Goal: Task Accomplishment & Management: Manage account settings

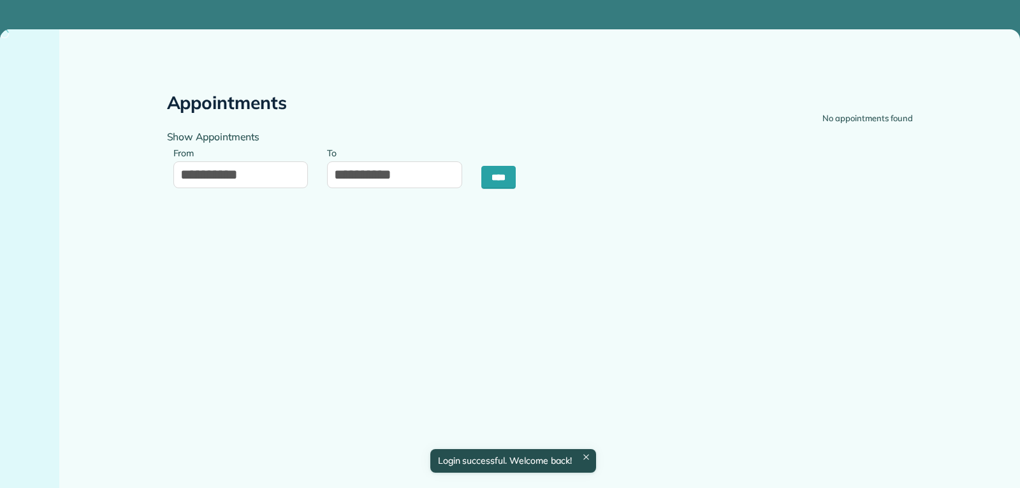
type input "**********"
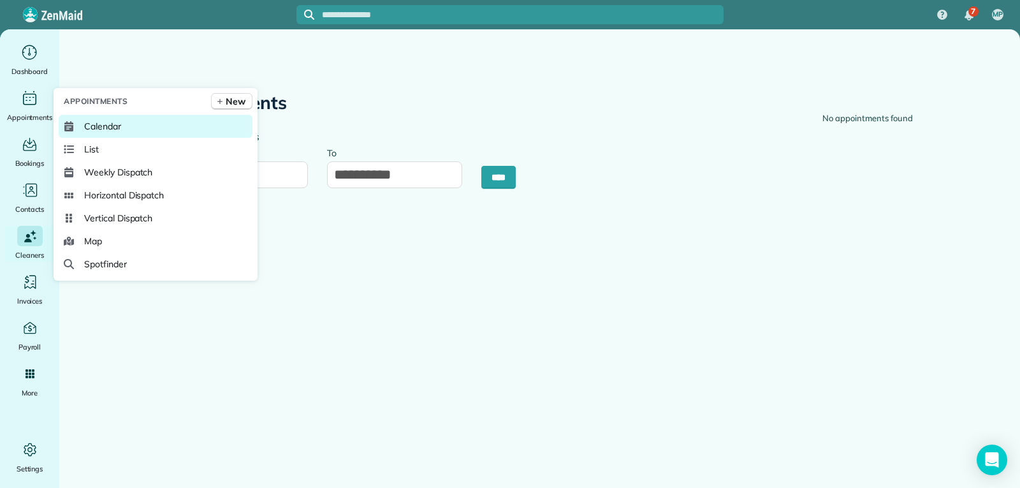
click at [125, 132] on link "Calendar" at bounding box center [156, 126] width 194 height 23
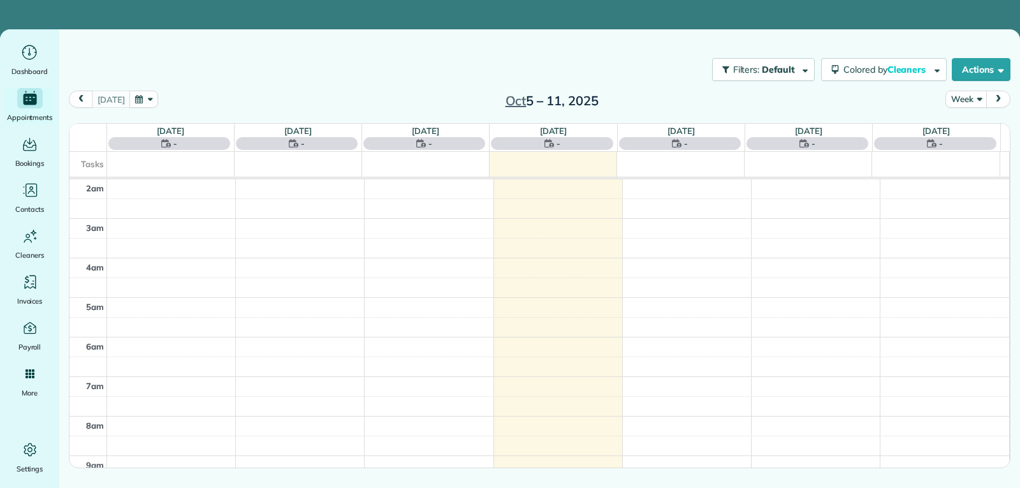
scroll to position [198, 0]
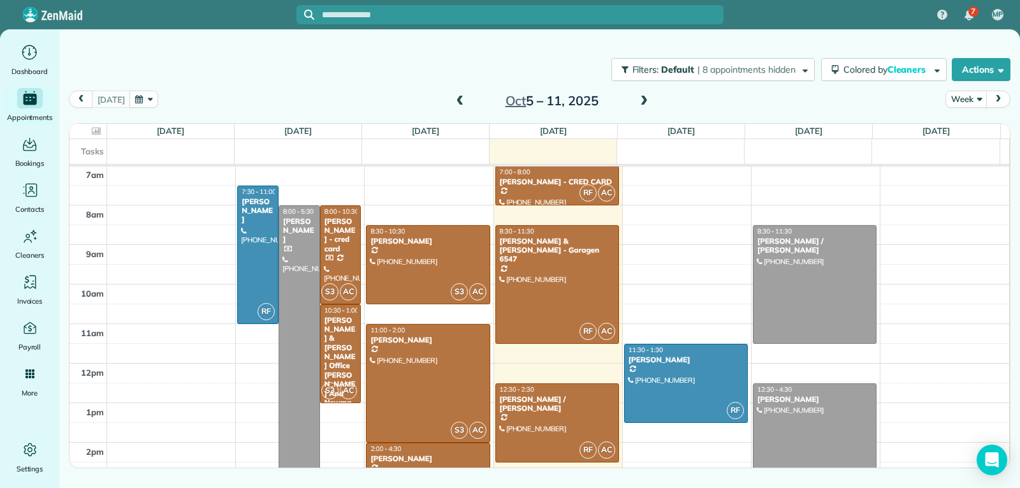
click at [460, 100] on span at bounding box center [460, 101] width 14 height 11
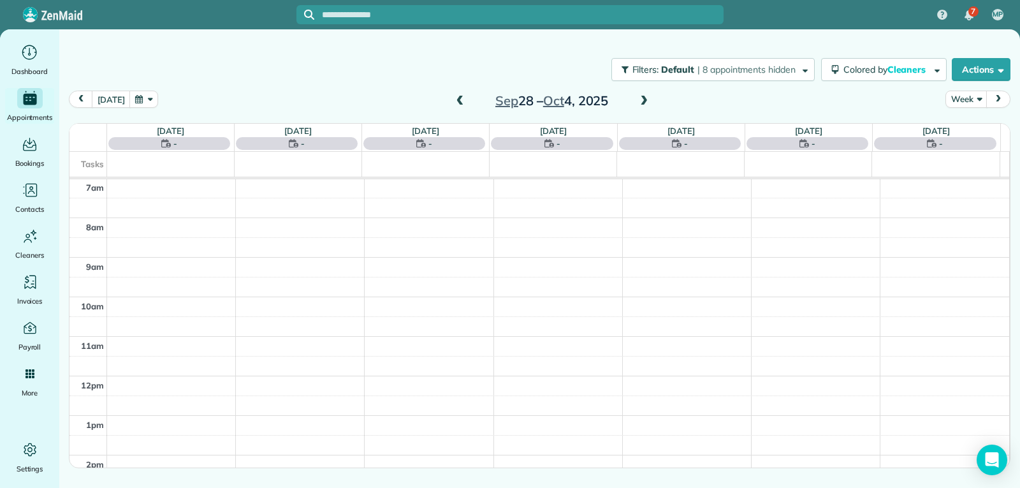
click at [460, 100] on span at bounding box center [460, 101] width 14 height 11
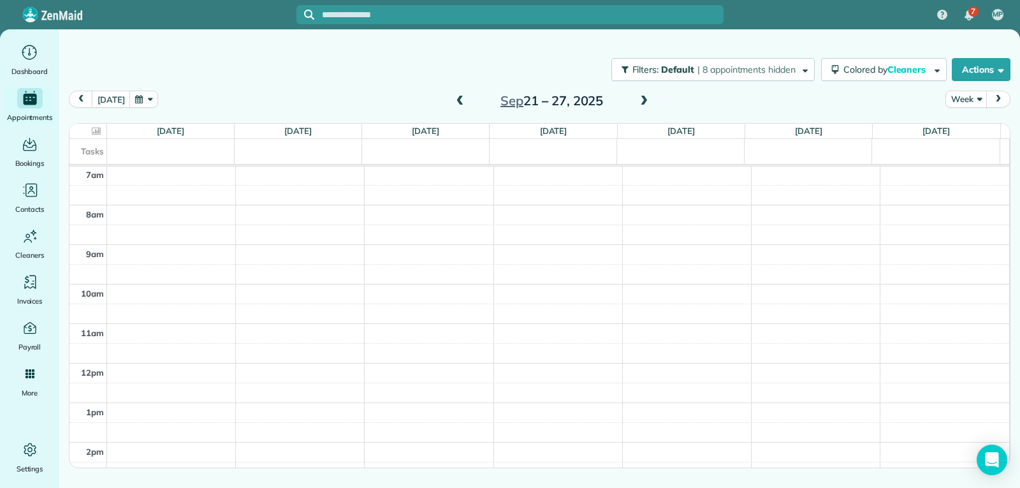
click at [459, 100] on span at bounding box center [460, 101] width 14 height 11
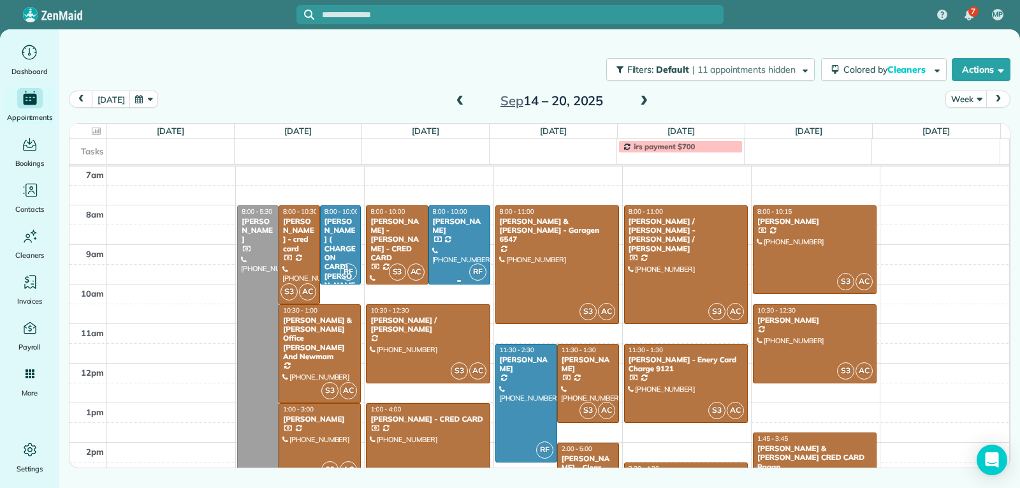
click at [449, 231] on div at bounding box center [459, 245] width 61 height 78
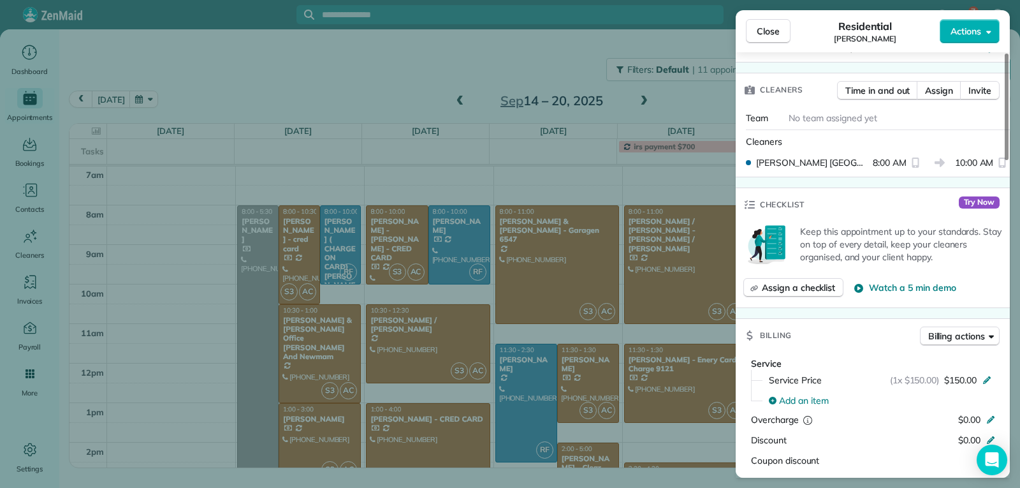
scroll to position [576, 0]
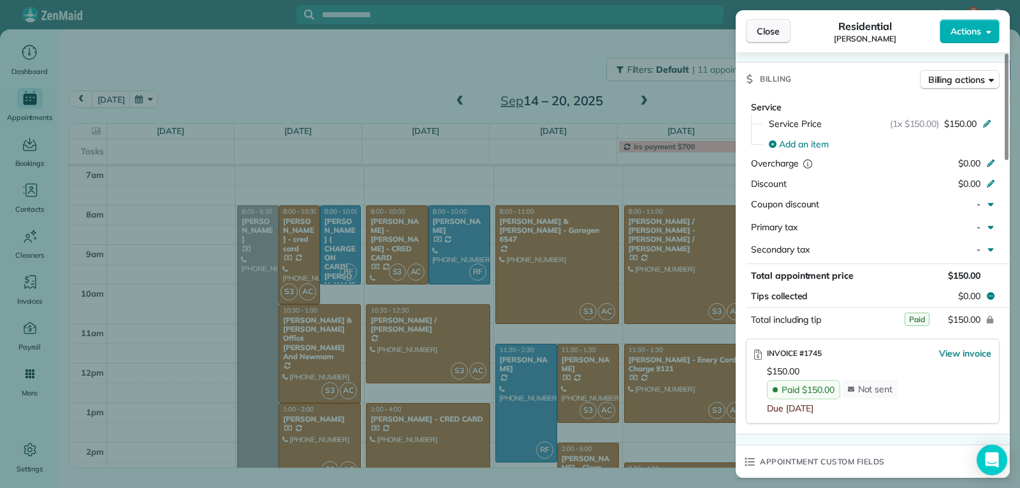
click at [774, 34] on span "Close" at bounding box center [768, 31] width 23 height 13
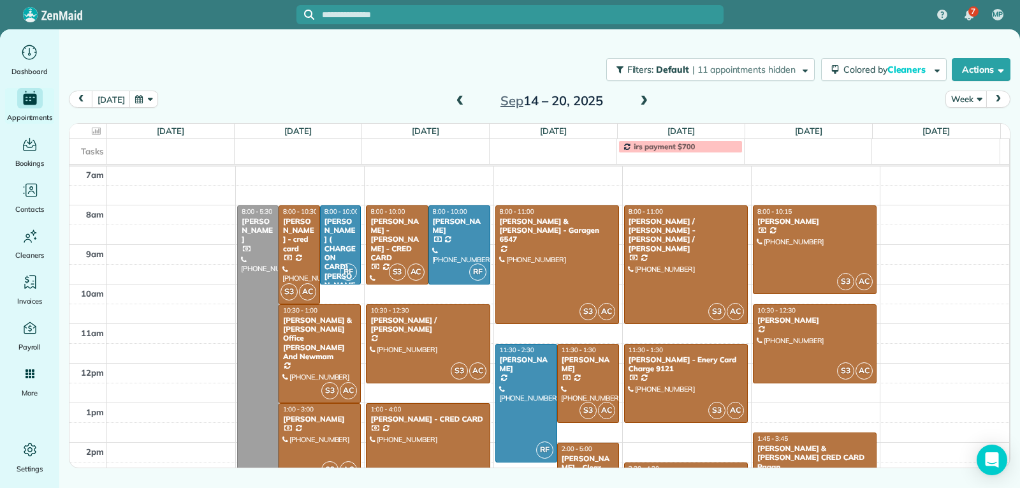
click at [641, 103] on span at bounding box center [644, 101] width 14 height 11
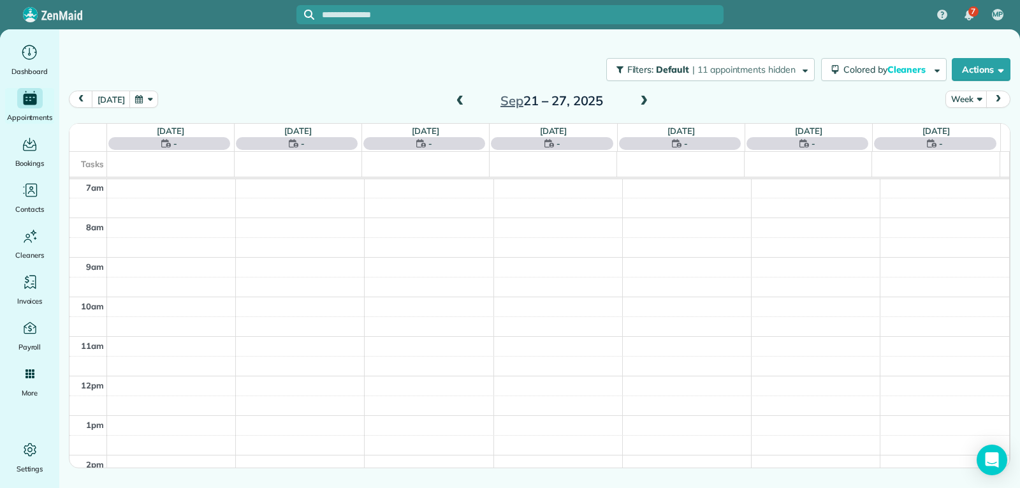
click at [641, 103] on span at bounding box center [644, 101] width 14 height 11
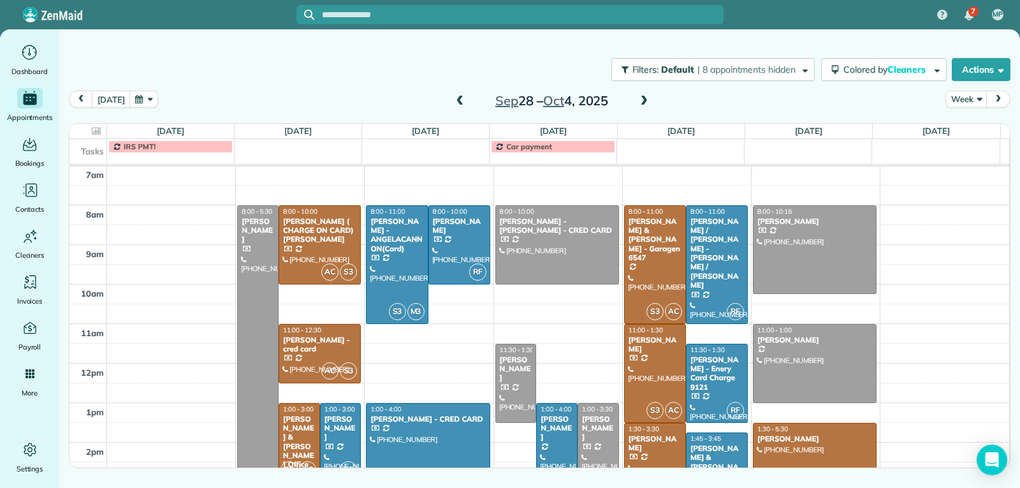
click at [641, 103] on span at bounding box center [644, 101] width 14 height 11
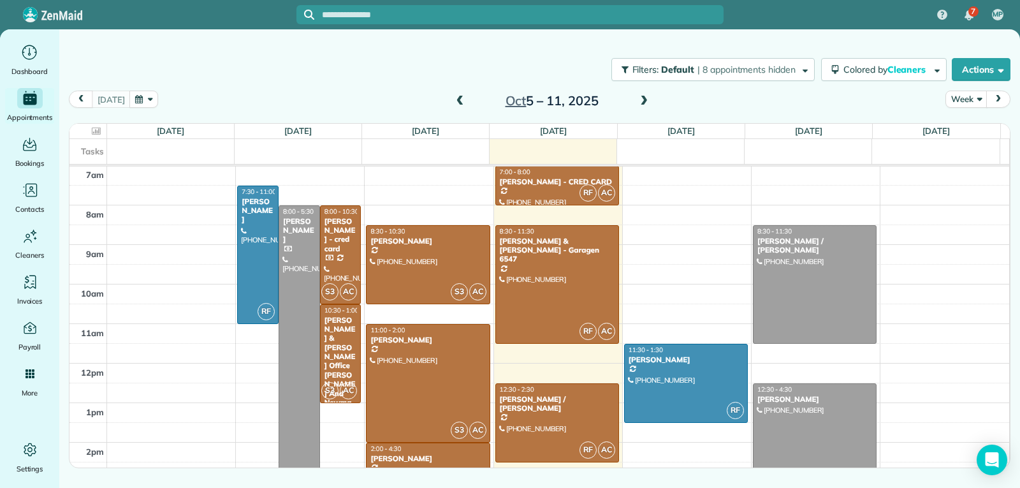
click at [421, 452] on div "2:00 - 4:30" at bounding box center [428, 448] width 116 height 8
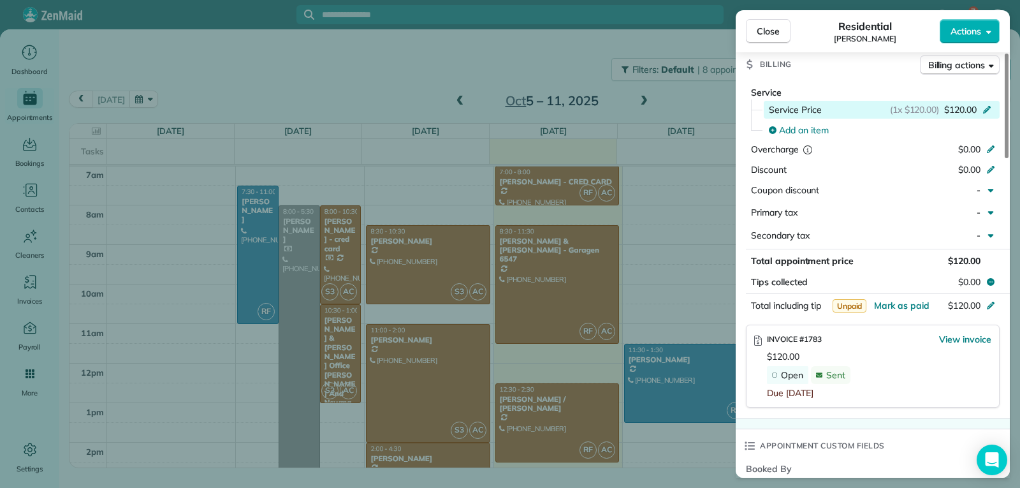
scroll to position [637, 0]
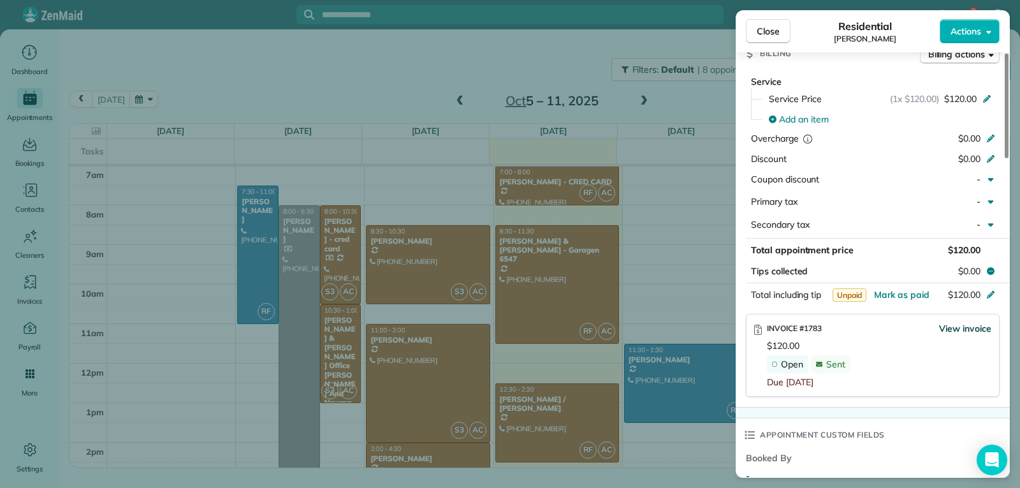
click at [948, 322] on span "View invoice" at bounding box center [965, 328] width 52 height 13
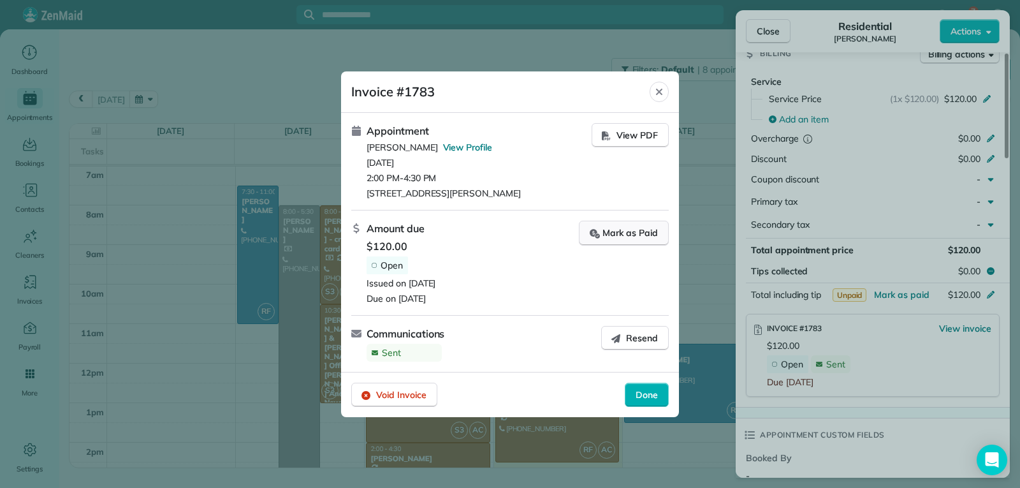
click at [607, 234] on div "Mark as Paid" at bounding box center [624, 232] width 68 height 13
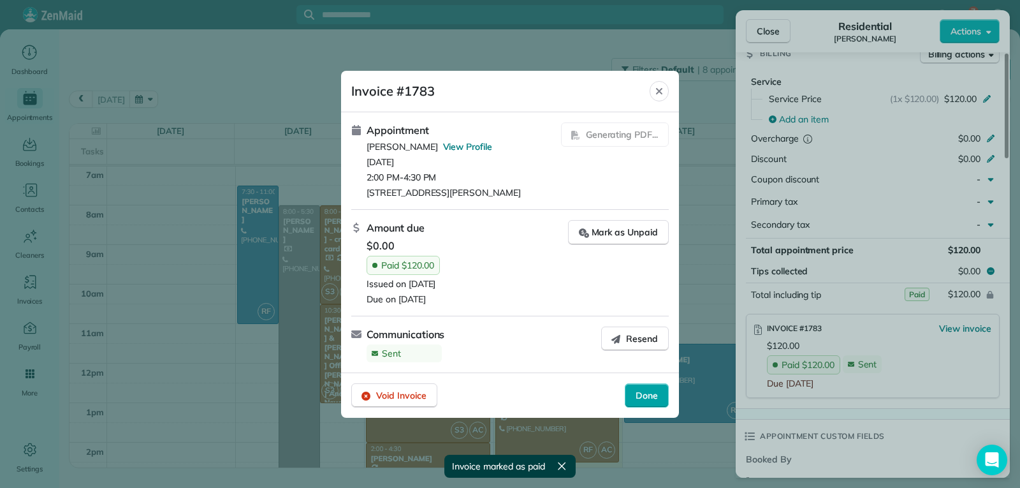
click at [650, 393] on span "Done" at bounding box center [647, 395] width 22 height 13
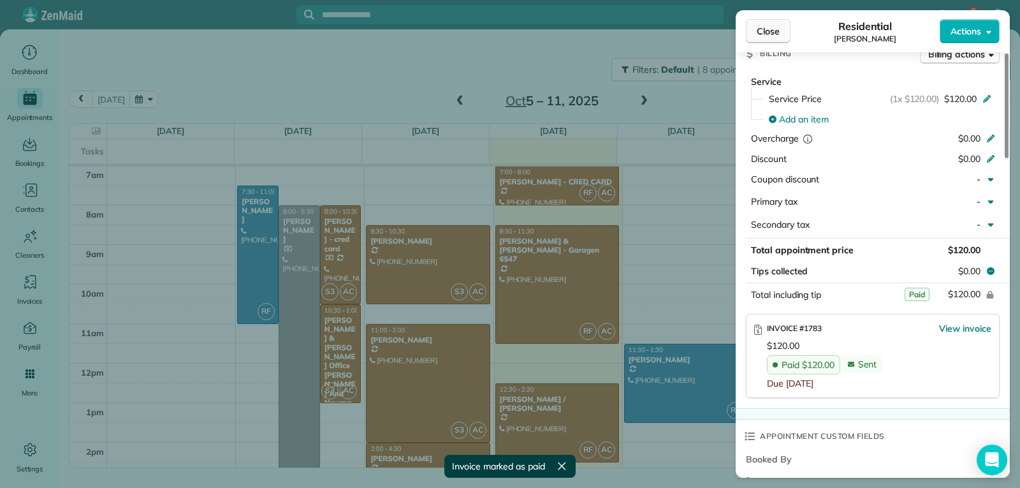
click at [755, 33] on button "Close" at bounding box center [768, 31] width 45 height 24
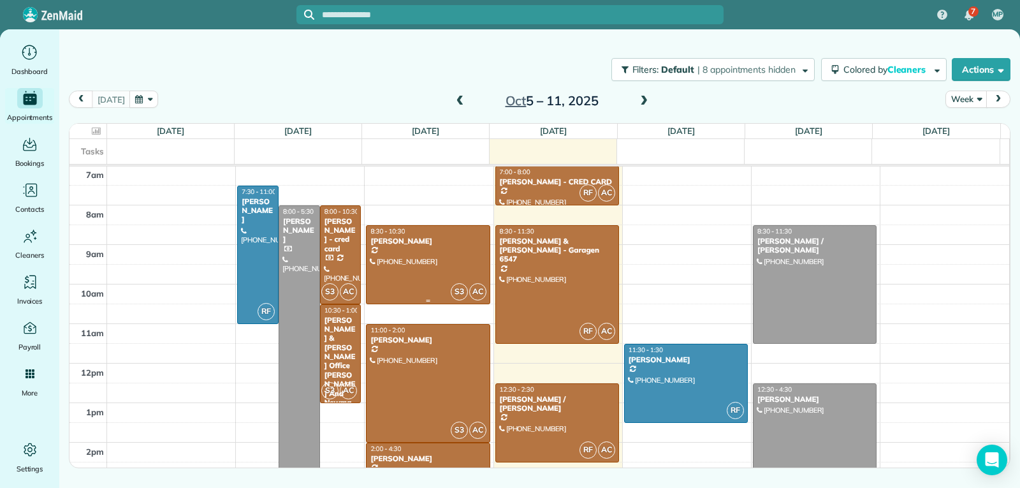
click at [428, 263] on div at bounding box center [428, 265] width 122 height 78
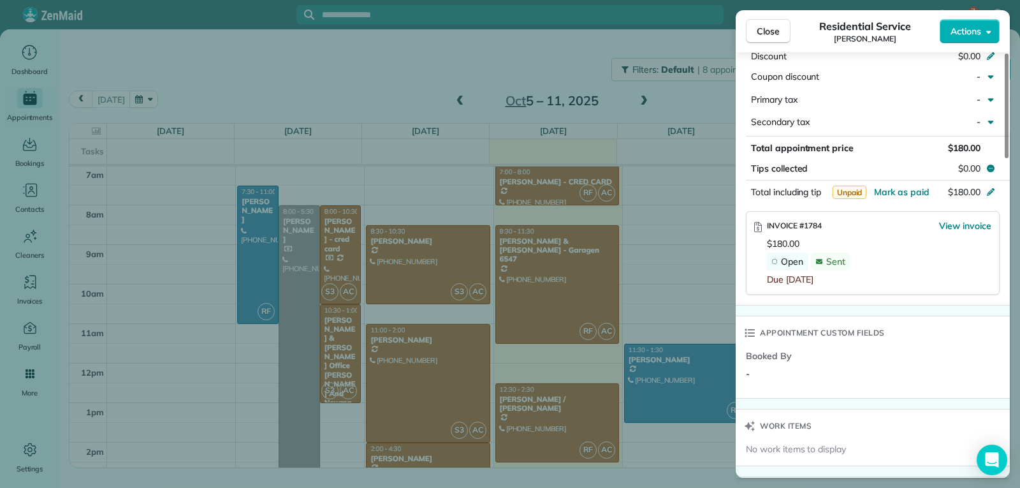
scroll to position [765, 0]
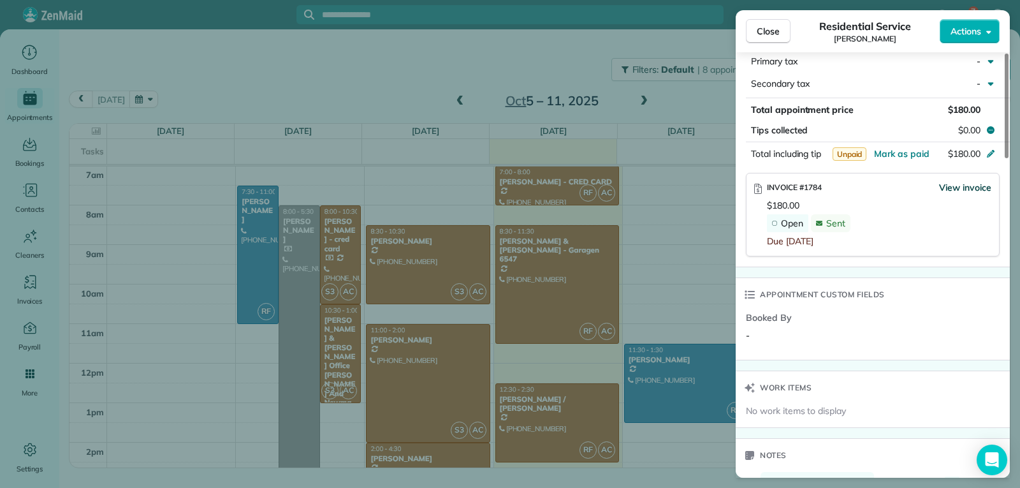
click at [952, 187] on span "View invoice" at bounding box center [965, 187] width 52 height 13
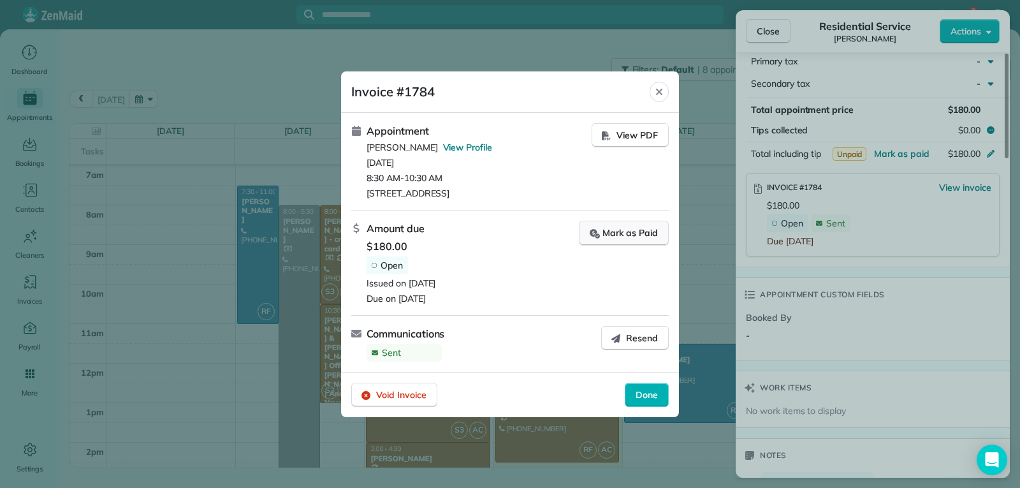
click at [617, 236] on div "Mark as Paid" at bounding box center [624, 232] width 68 height 13
click at [647, 393] on span "Done" at bounding box center [647, 394] width 22 height 13
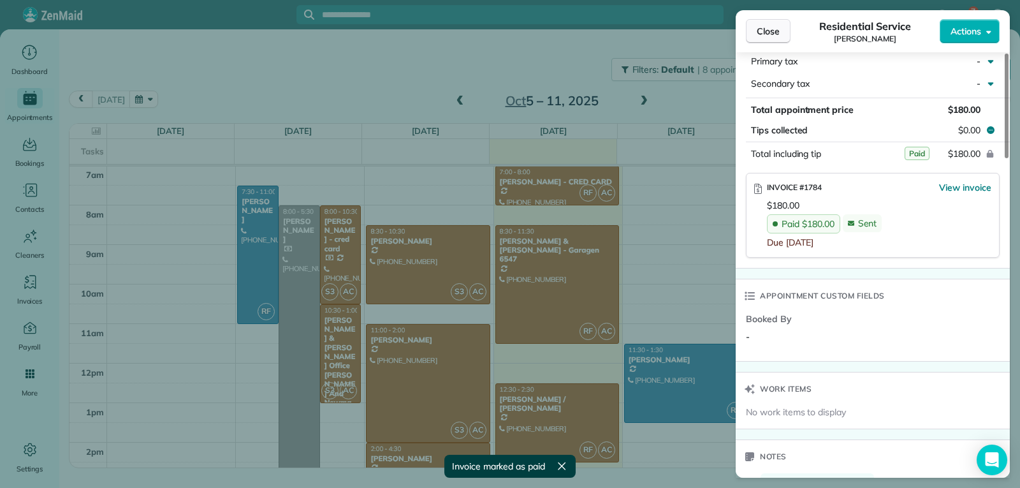
click at [767, 29] on span "Close" at bounding box center [768, 31] width 23 height 13
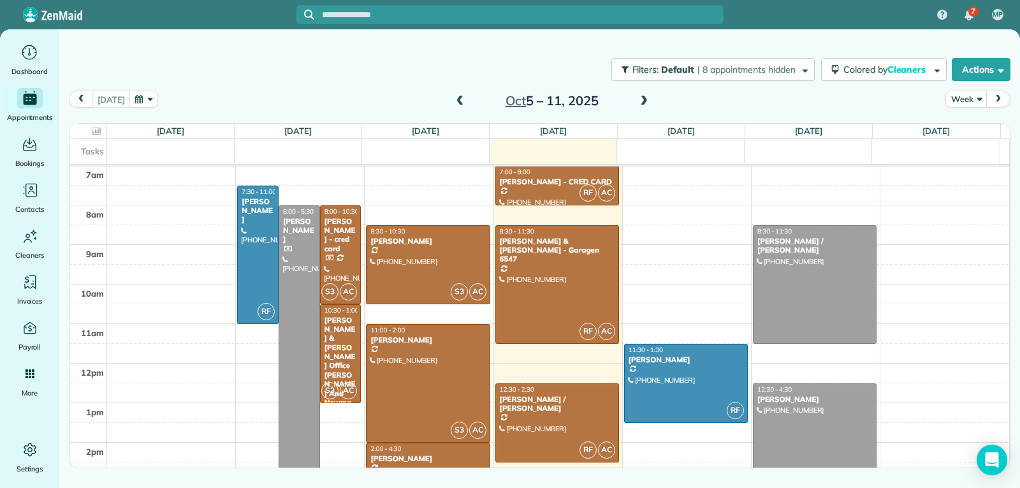
click at [460, 101] on span at bounding box center [460, 101] width 14 height 11
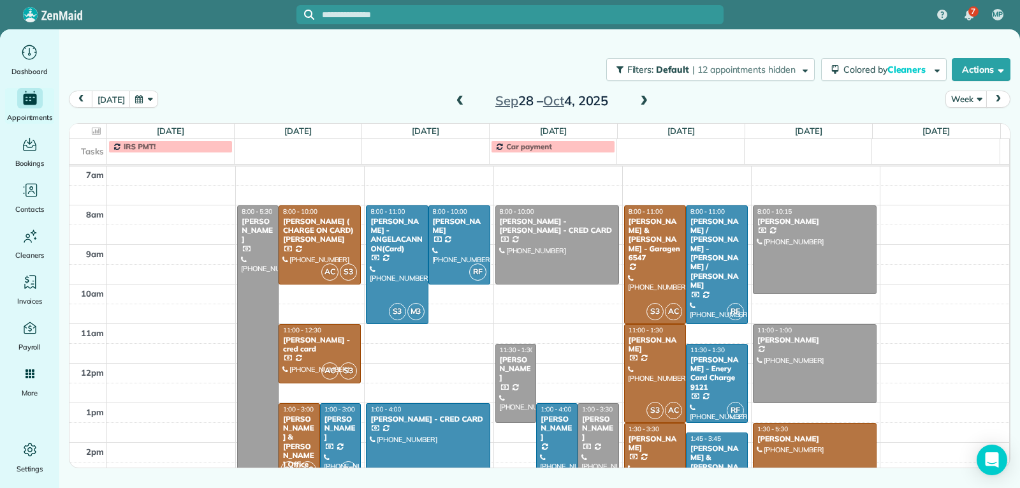
click at [460, 101] on span at bounding box center [460, 101] width 14 height 11
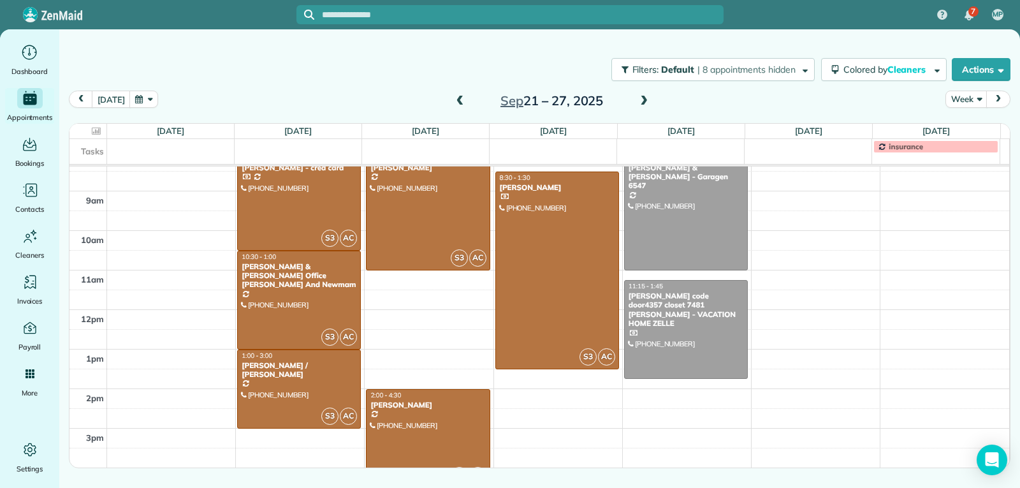
scroll to position [324, 0]
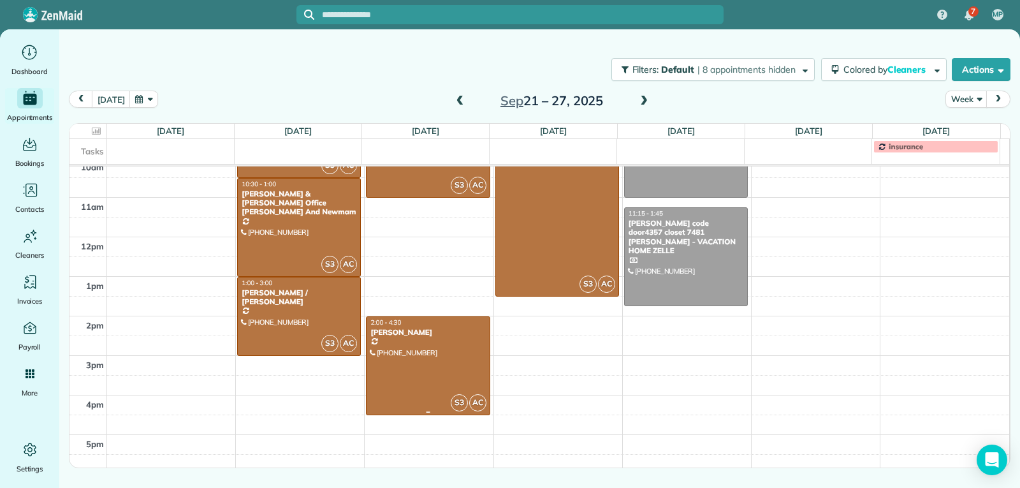
click at [423, 351] on div at bounding box center [428, 366] width 122 height 98
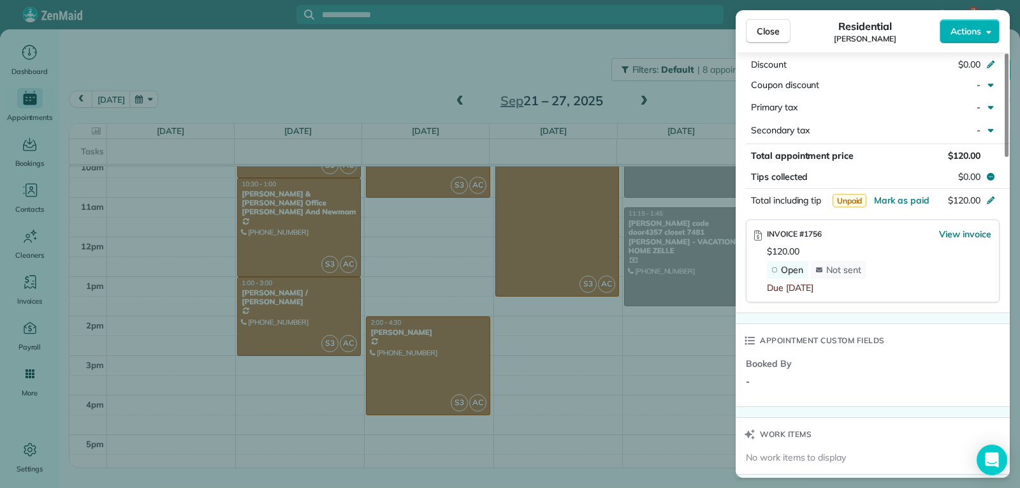
scroll to position [767, 0]
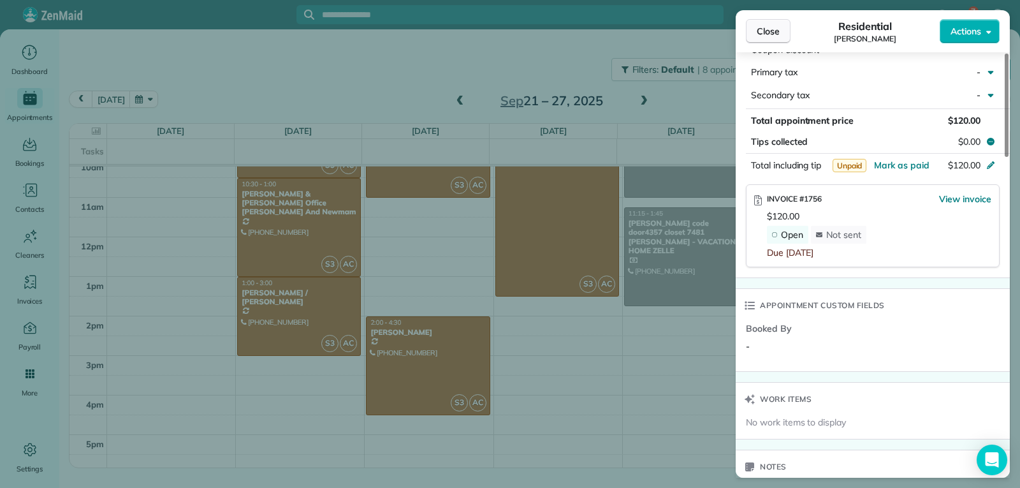
click at [771, 32] on span "Close" at bounding box center [768, 31] width 23 height 13
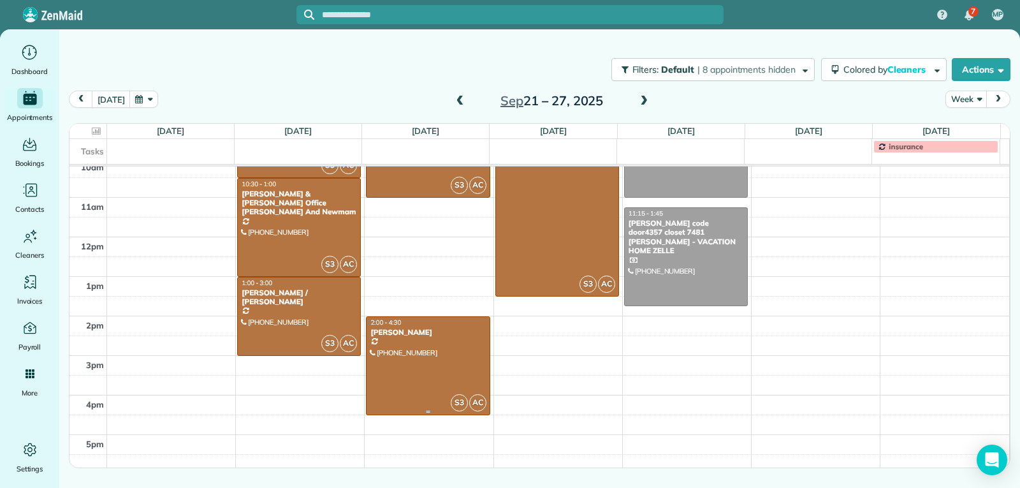
click at [466, 391] on div at bounding box center [428, 366] width 122 height 98
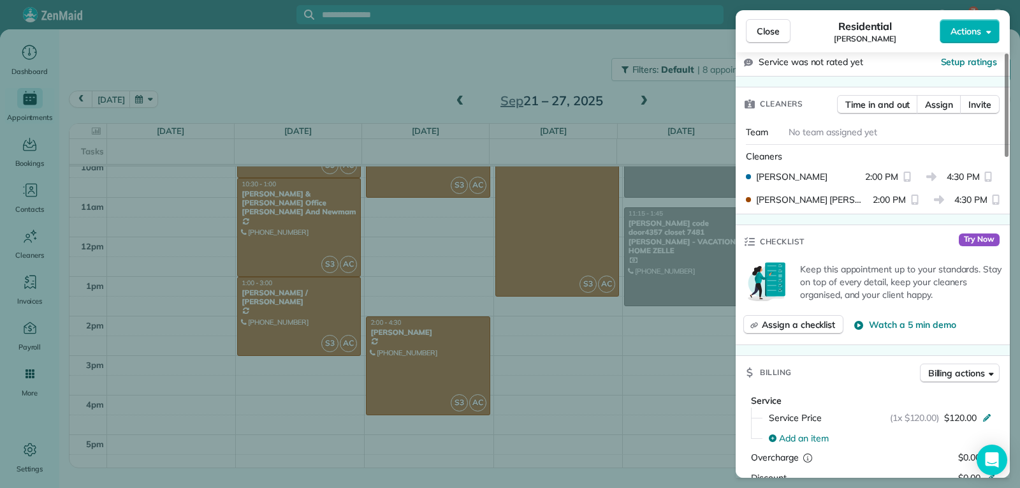
scroll to position [383, 0]
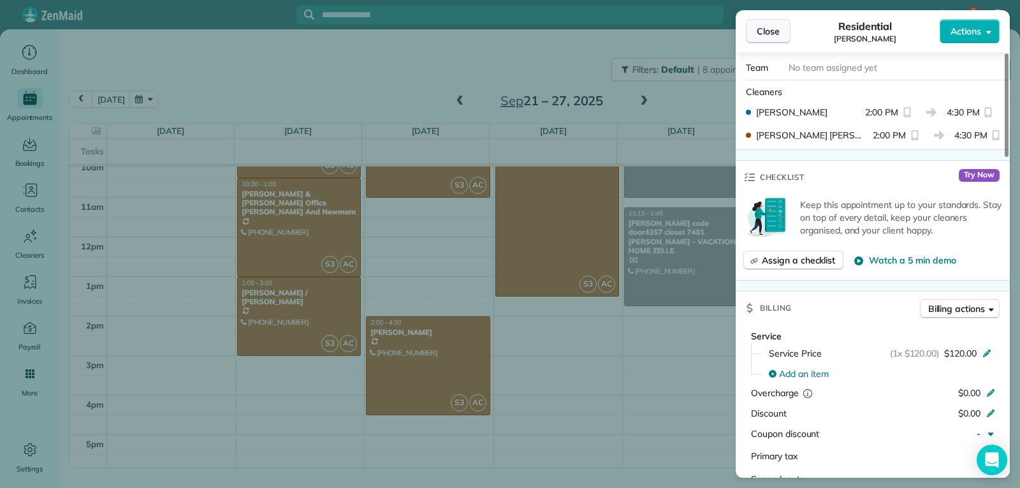
click at [775, 34] on span "Close" at bounding box center [768, 31] width 23 height 13
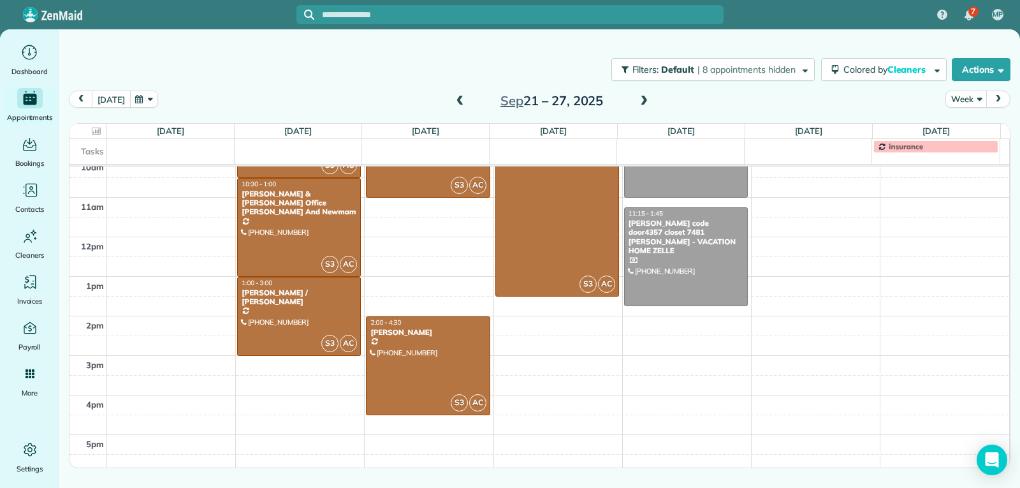
click at [103, 103] on button "[DATE]" at bounding box center [111, 99] width 38 height 17
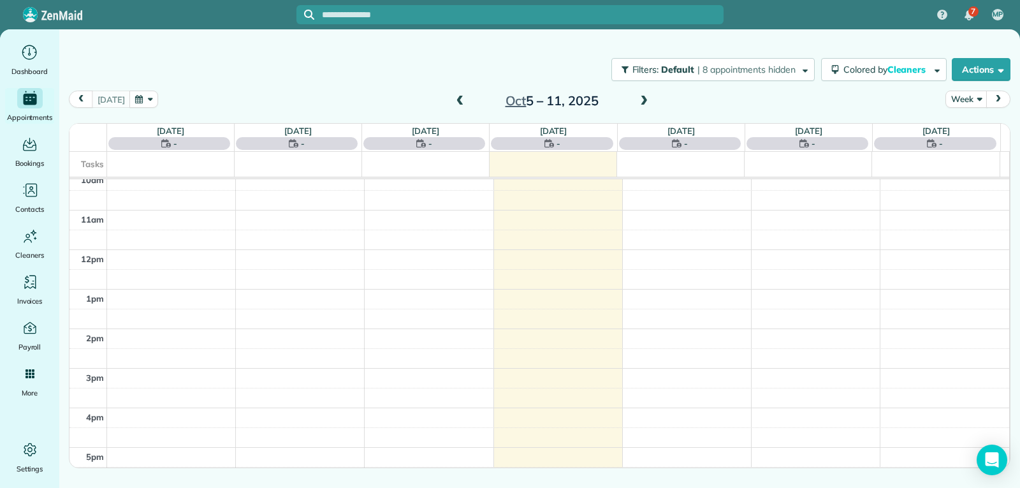
scroll to position [198, 0]
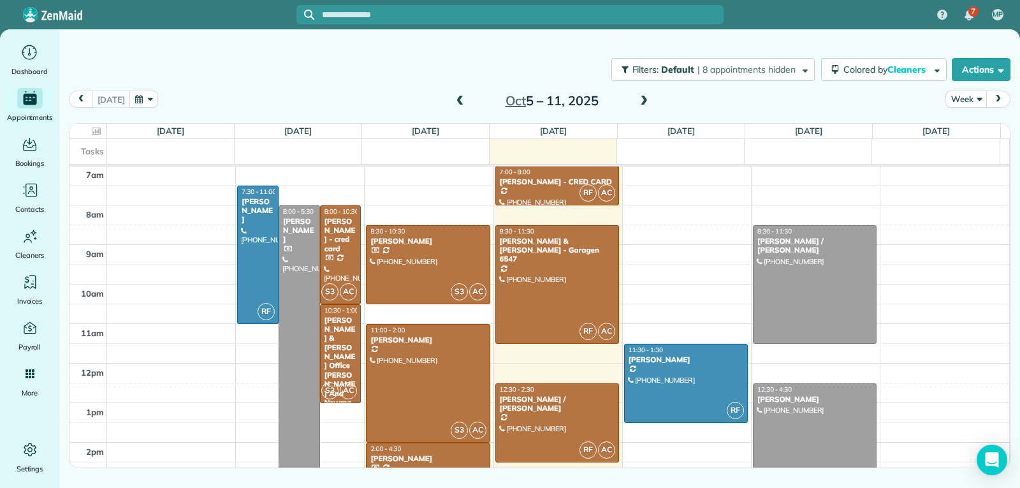
click at [461, 103] on span at bounding box center [460, 101] width 14 height 11
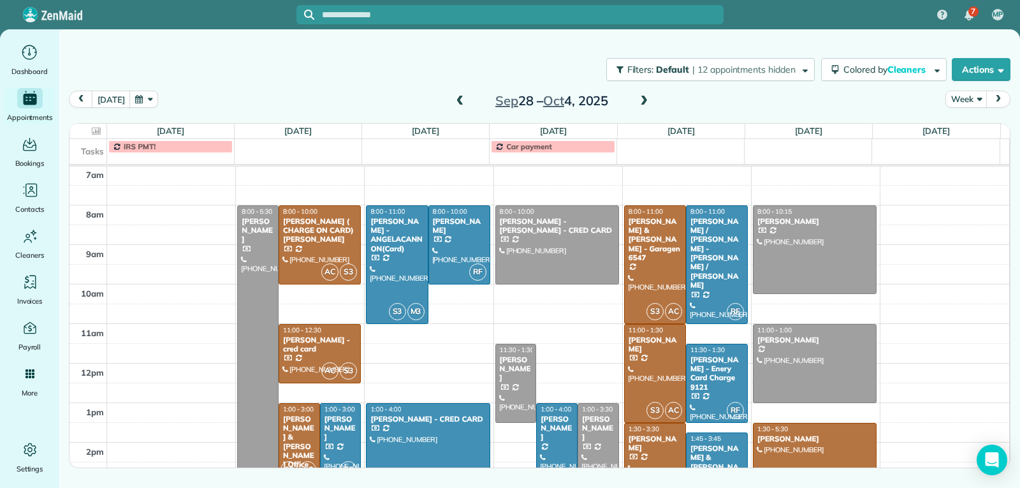
click at [633, 98] on div "[DATE] – [DATE]" at bounding box center [552, 101] width 204 height 20
click at [639, 100] on span at bounding box center [644, 101] width 14 height 11
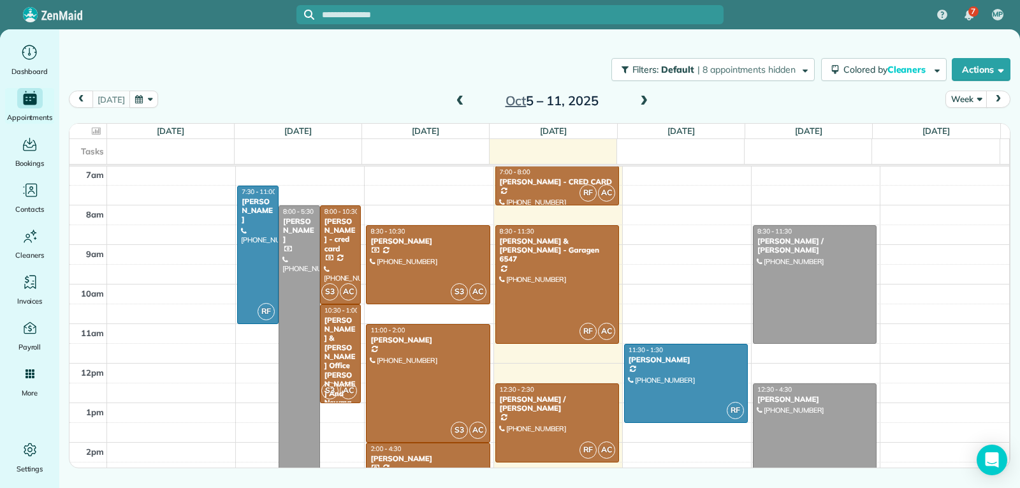
click at [76, 102] on span "prev" at bounding box center [81, 99] width 10 height 8
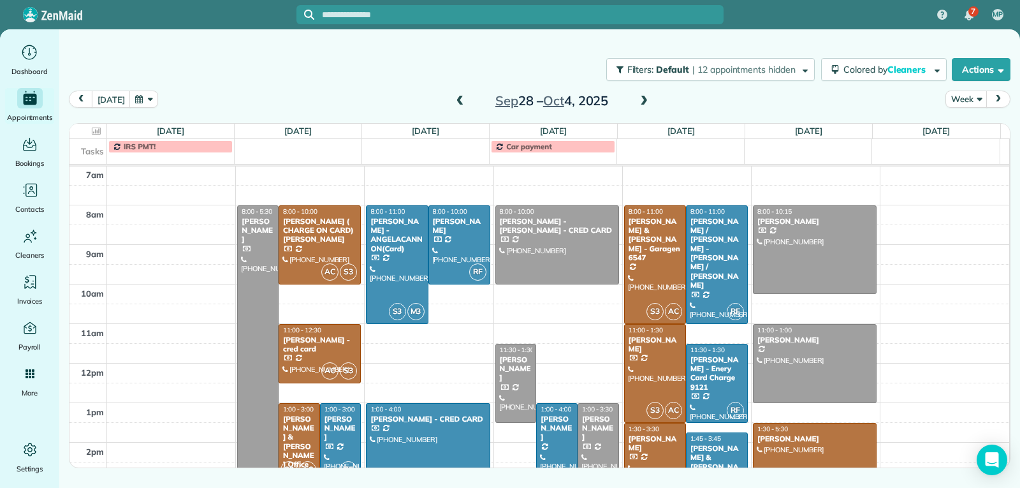
click at [637, 101] on span at bounding box center [644, 101] width 14 height 11
